Goal: Task Accomplishment & Management: Use online tool/utility

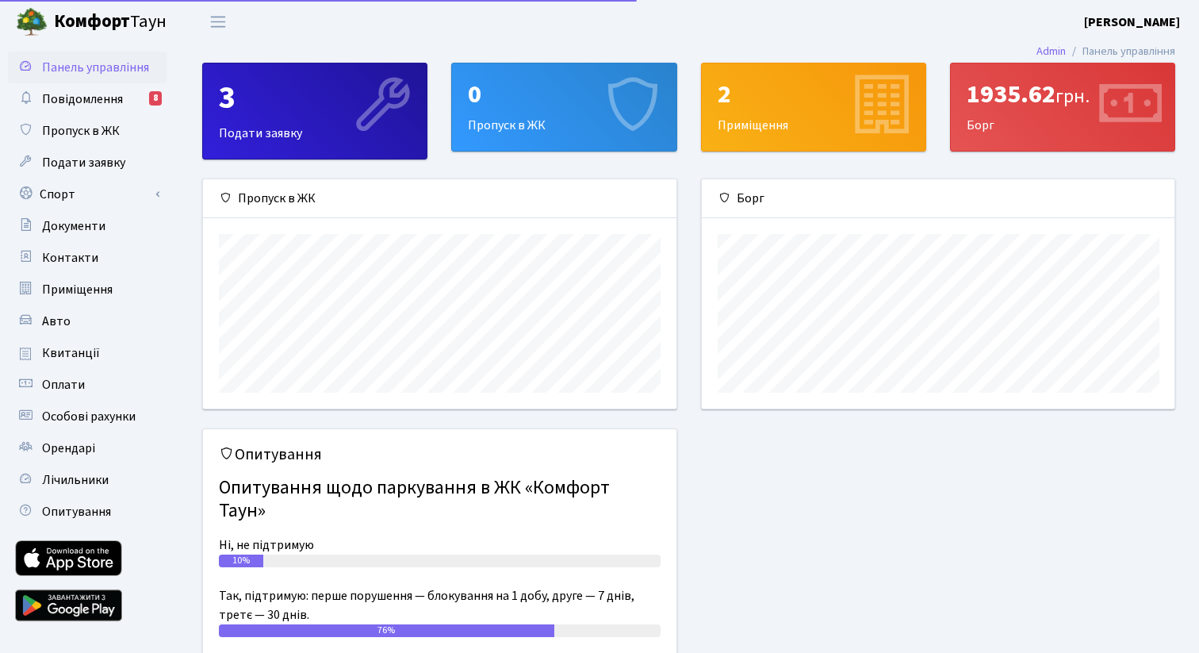
scroll to position [229, 473]
click at [86, 194] on link "Спорт" at bounding box center [87, 194] width 159 height 32
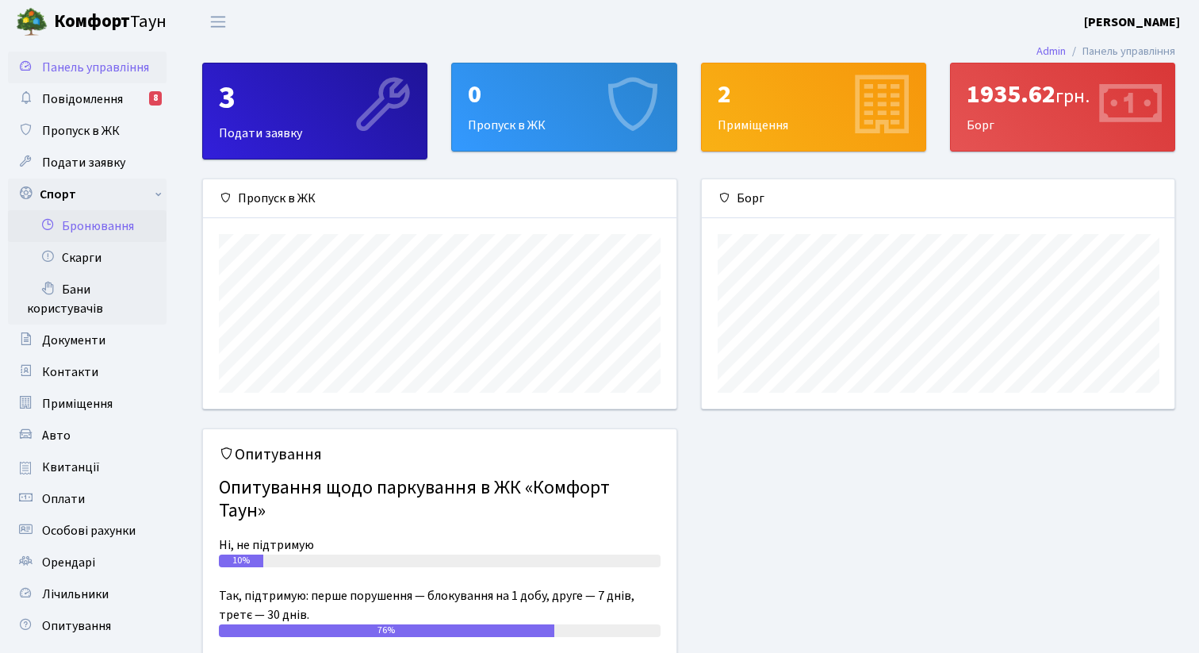
click at [114, 229] on link "Бронювання" at bounding box center [87, 226] width 159 height 32
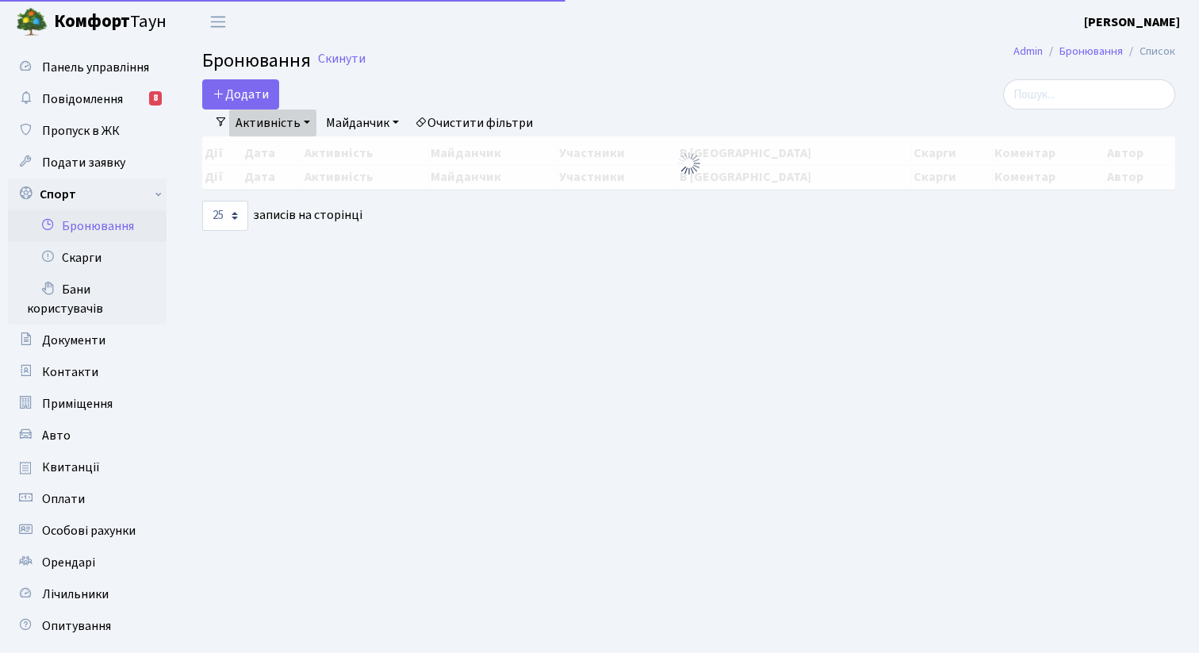
select select "25"
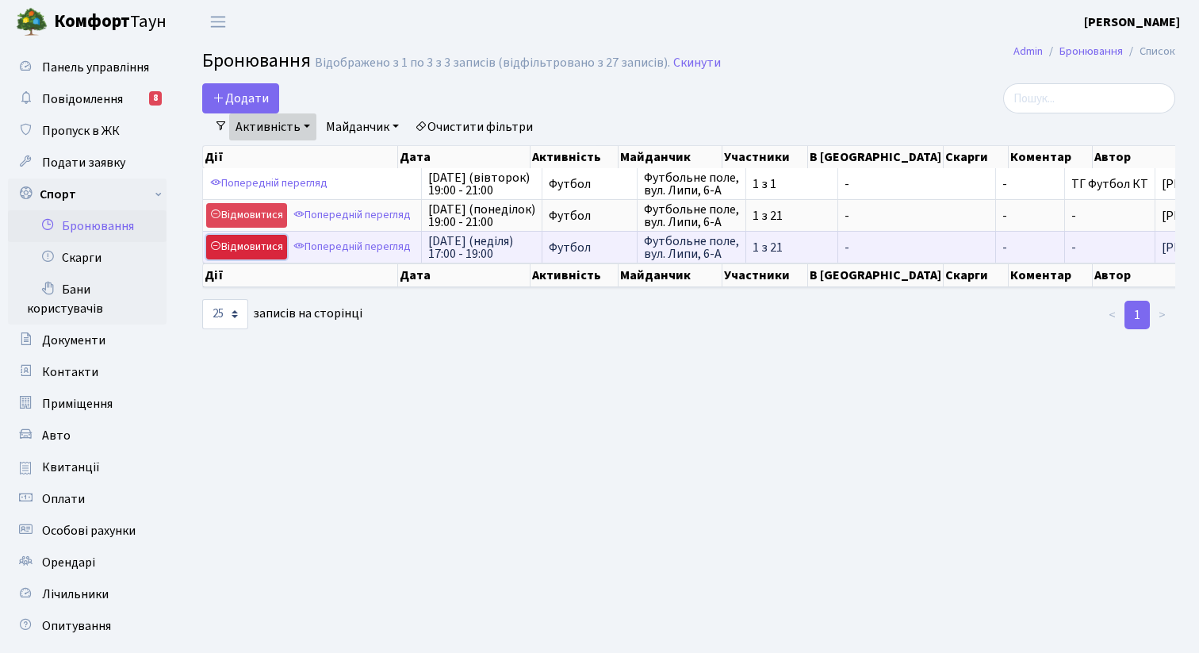
click at [251, 252] on link "Відмовитися" at bounding box center [246, 247] width 81 height 25
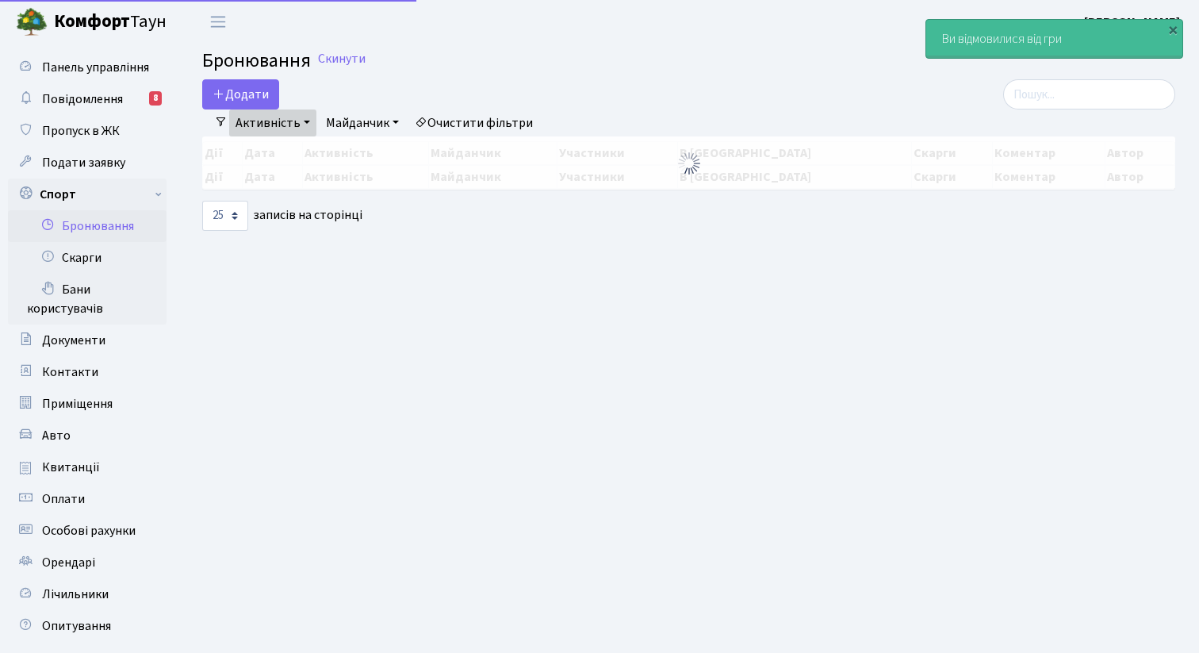
select select "25"
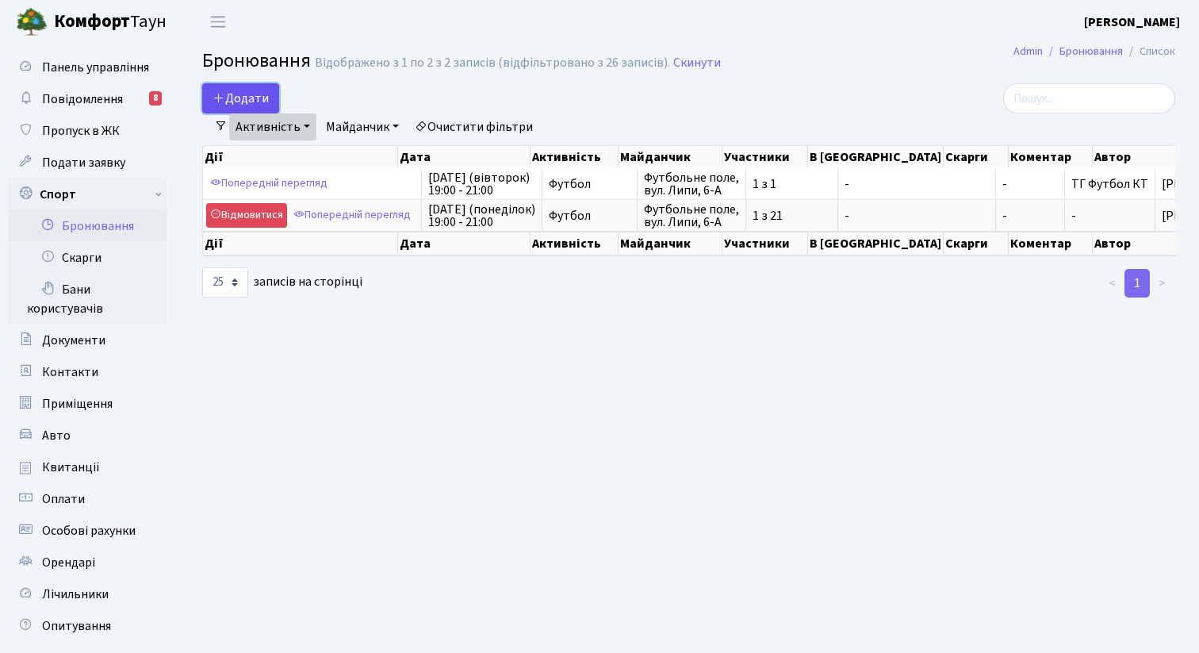
click at [258, 98] on button "Додати" at bounding box center [240, 98] width 77 height 30
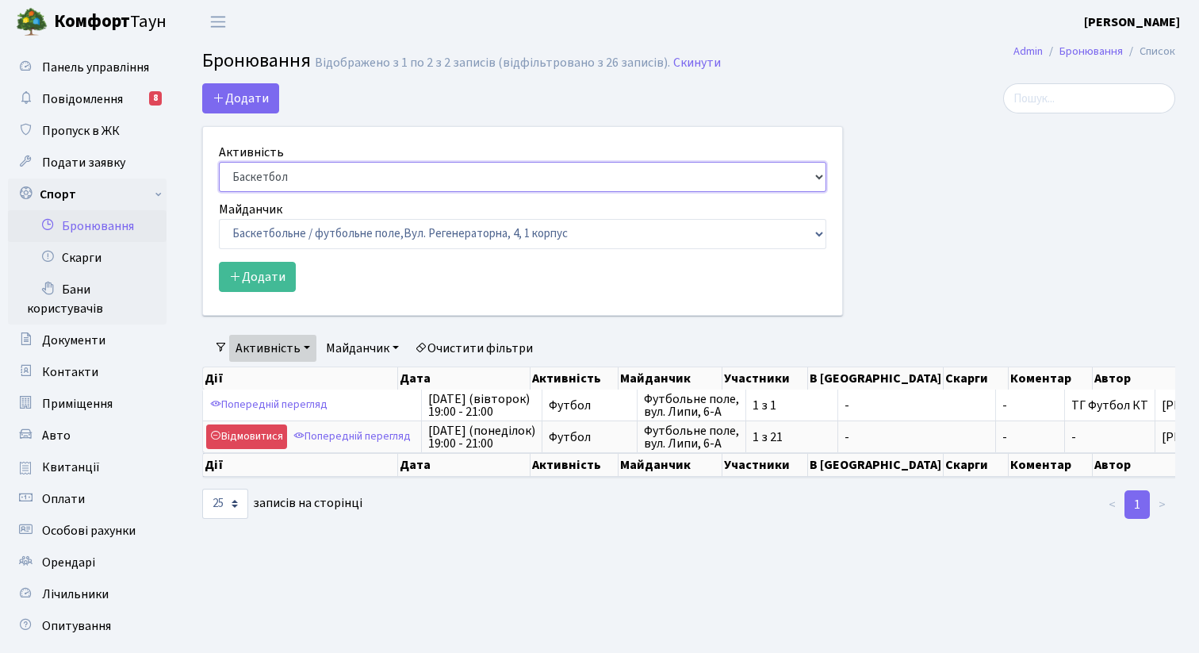
click at [279, 183] on select "Баскетбол Волейбол Йога Катання на роликах Настільний теніс Теніс Футбол Фітнес" at bounding box center [523, 177] width 608 height 30
select select "2"
click at [219, 162] on select "Баскетбол Волейбол Йога Катання на роликах Настільний теніс Теніс Футбол Фітнес" at bounding box center [523, 177] width 608 height 30
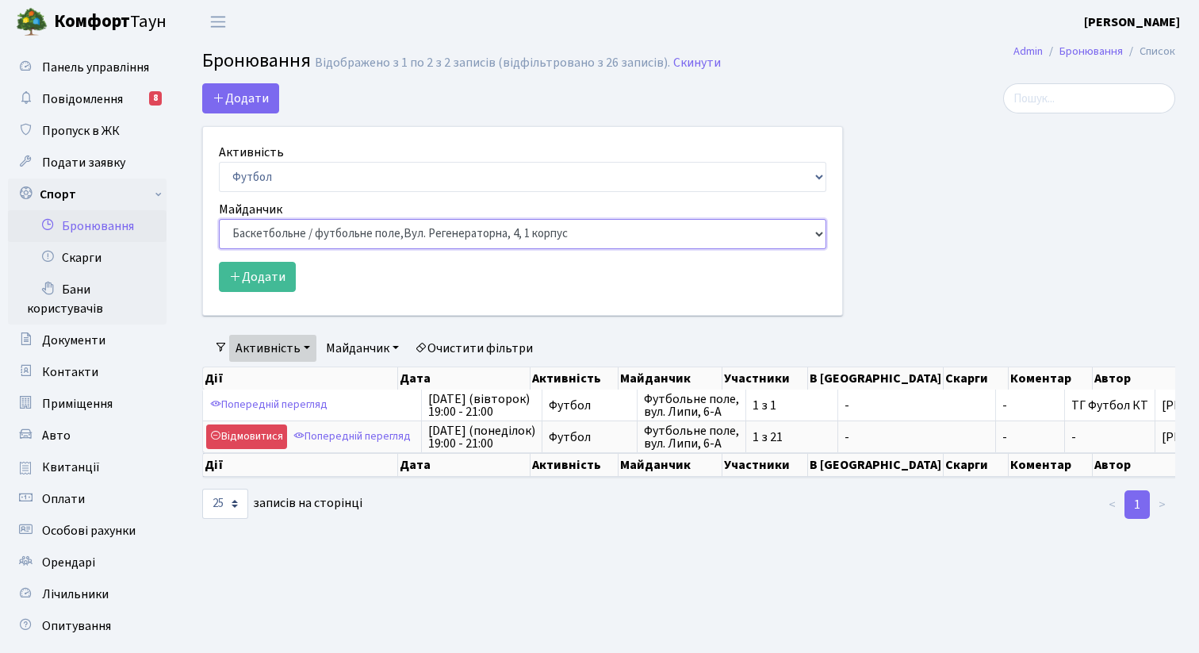
click at [280, 235] on select "Баскетбольне / футбольне поле, Вул. Регенераторна, 4, 1 корпус Баскетбольне пол…" at bounding box center [523, 234] width 608 height 30
select select "10"
click at [219, 219] on select "Баскетбольне / футбольне поле, Вул. Регенераторна, 4, 1 корпус Баскетбольне пол…" at bounding box center [523, 234] width 608 height 30
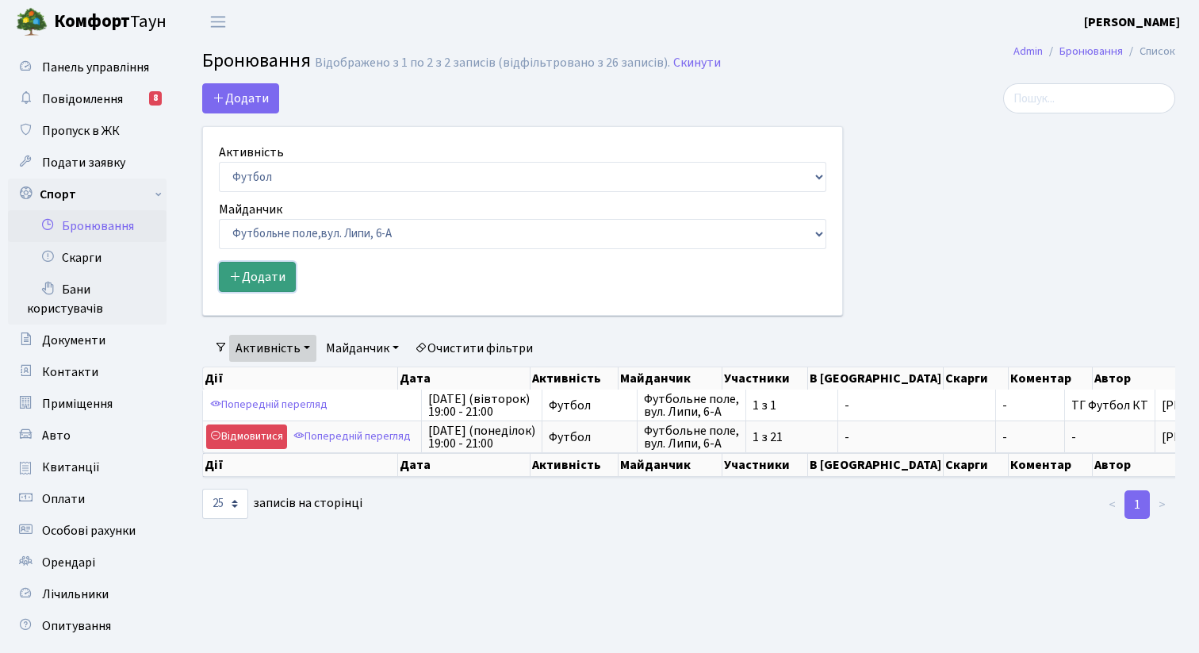
click at [274, 274] on button "Додати" at bounding box center [257, 277] width 77 height 30
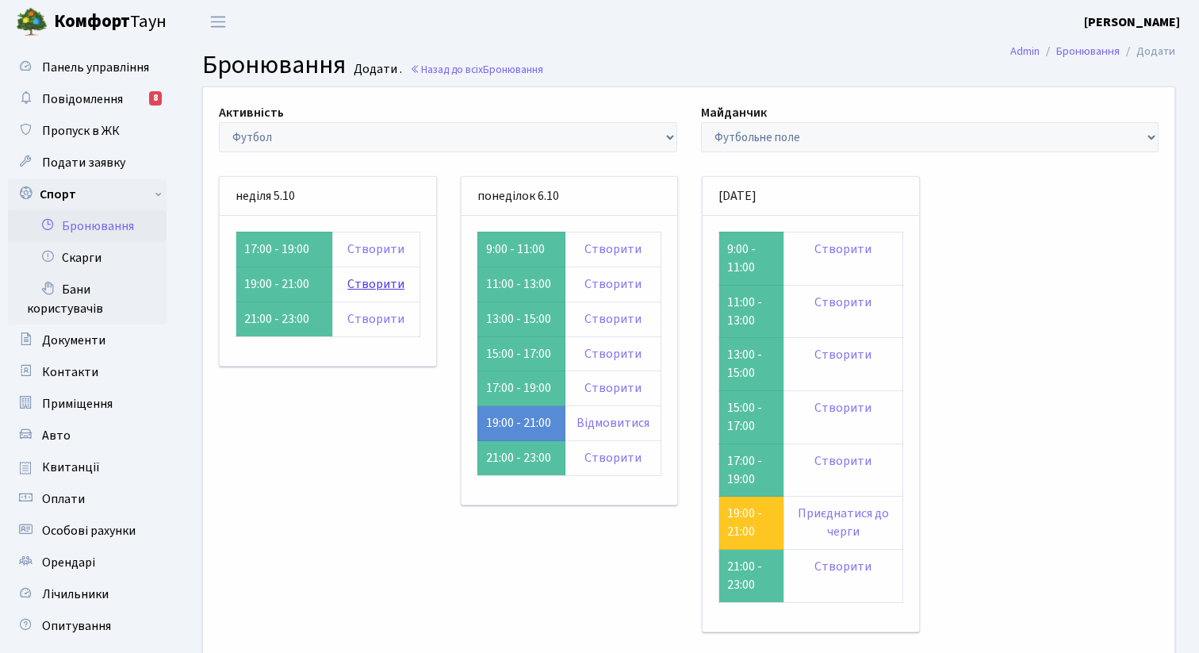
click at [368, 284] on link "Створити" at bounding box center [375, 283] width 57 height 17
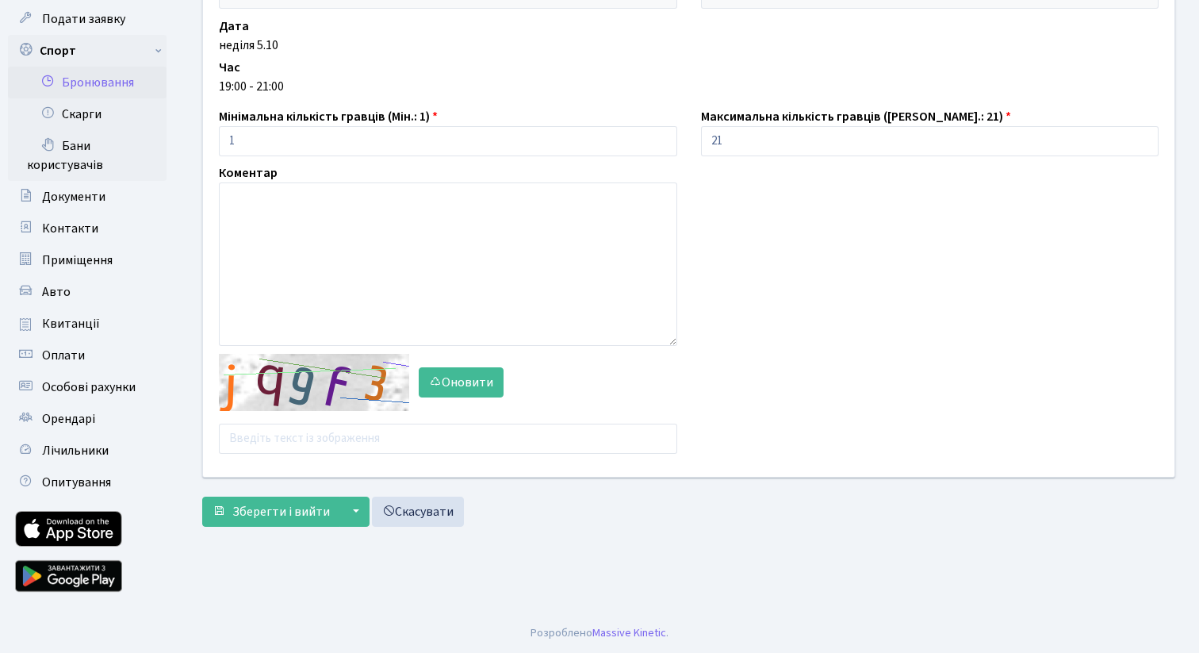
scroll to position [141, 0]
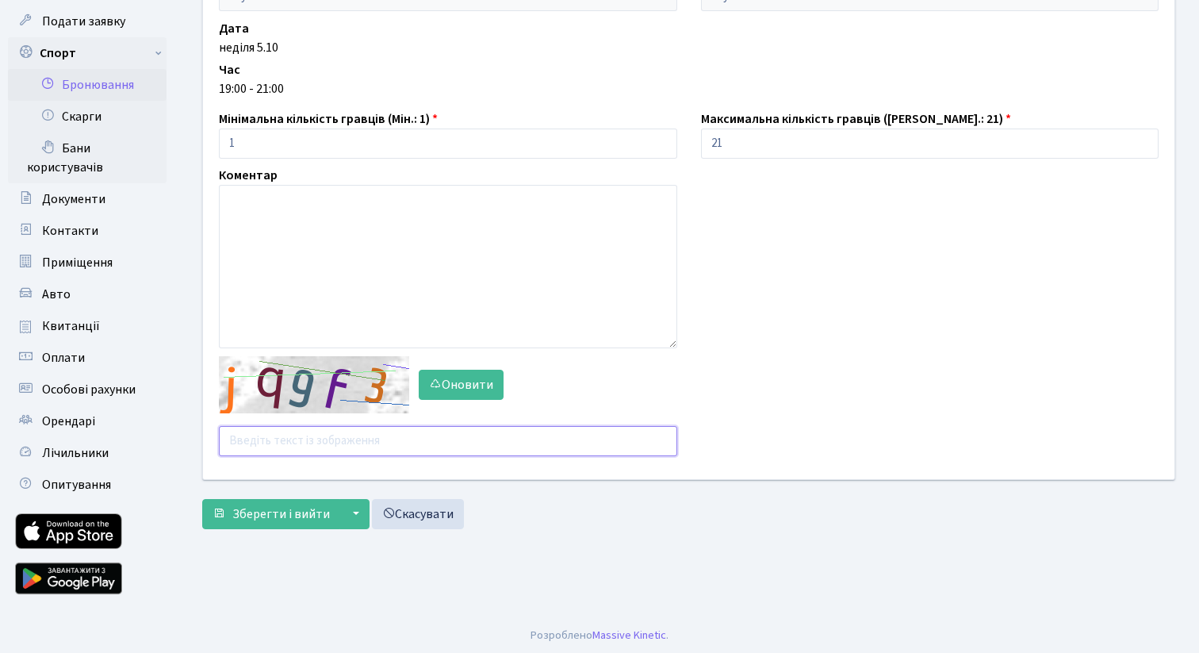
click at [328, 445] on input "text" at bounding box center [448, 441] width 458 height 30
type input "87aqq"
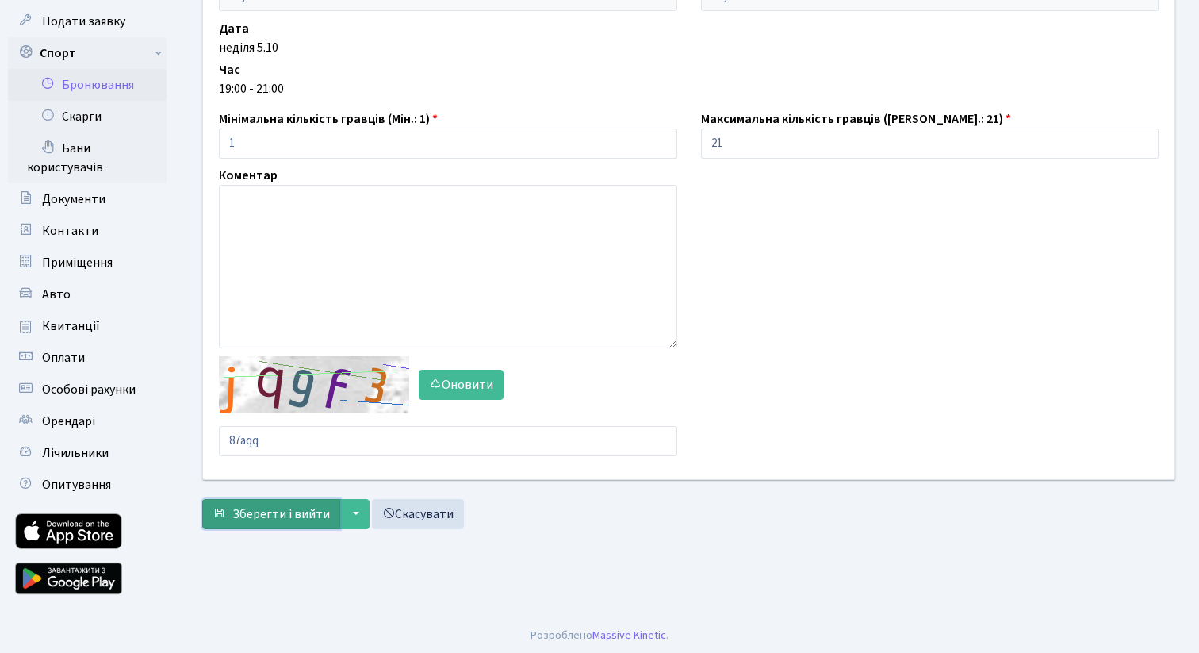
click at [299, 513] on span "Зберегти і вийти" at bounding box center [281, 513] width 98 height 17
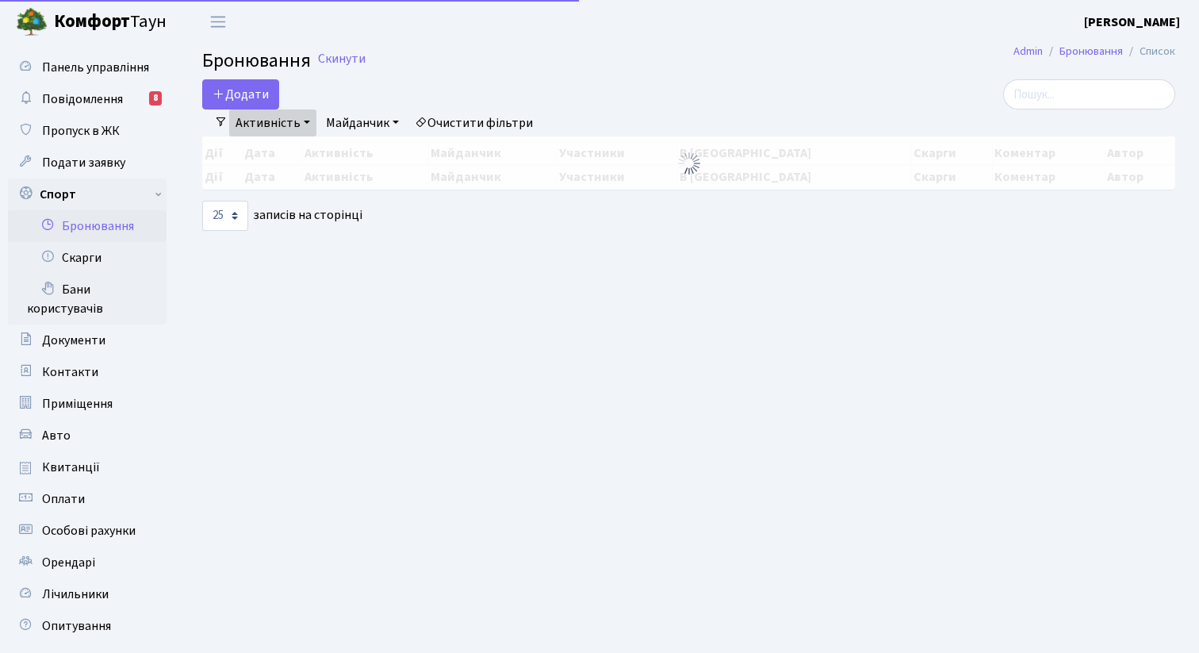
select select "25"
